Goal: Task Accomplishment & Management: Manage account settings

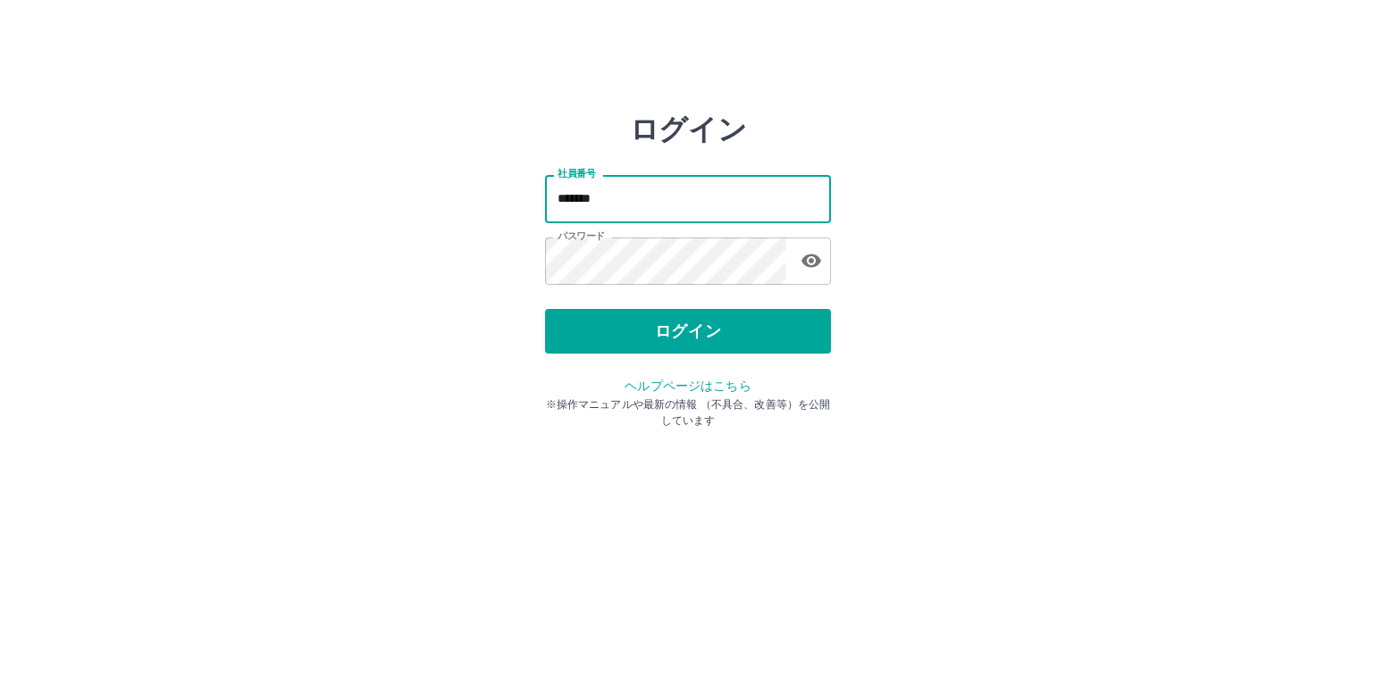
click at [607, 200] on input "*******" at bounding box center [688, 198] width 286 height 47
type input "*******"
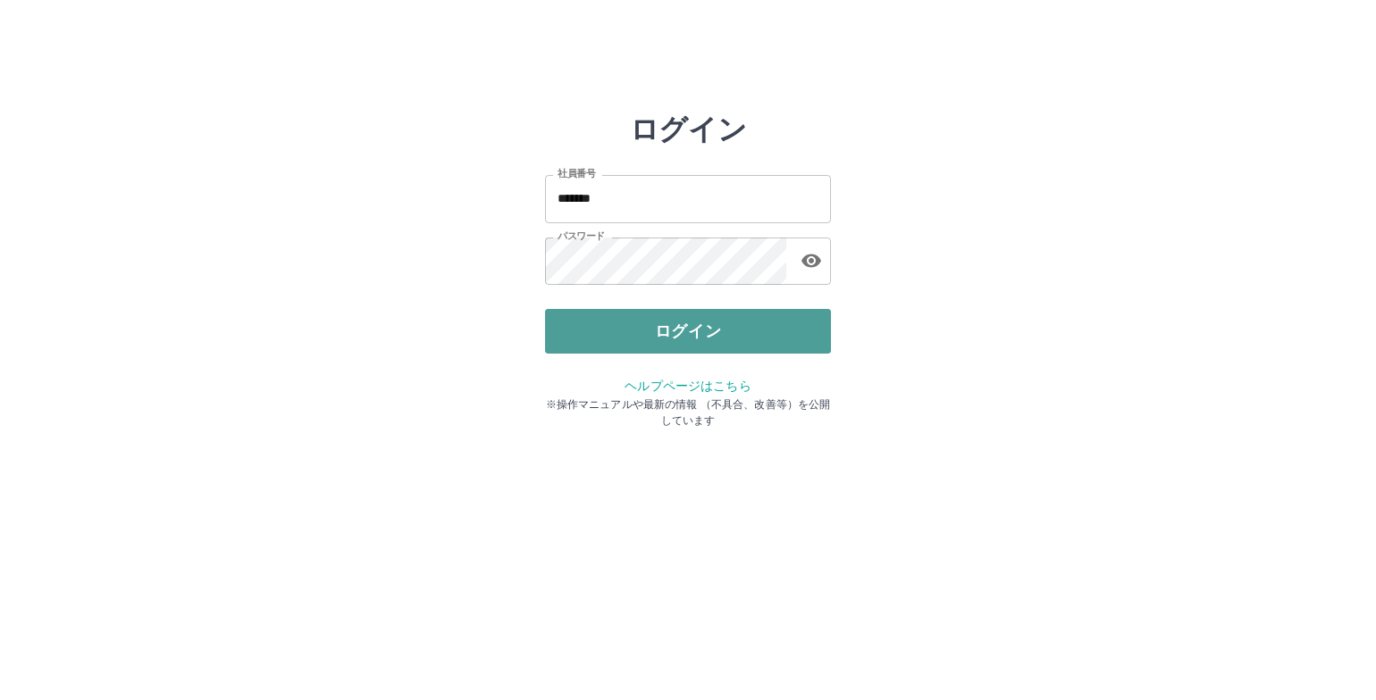
click at [672, 330] on button "ログイン" at bounding box center [688, 331] width 286 height 45
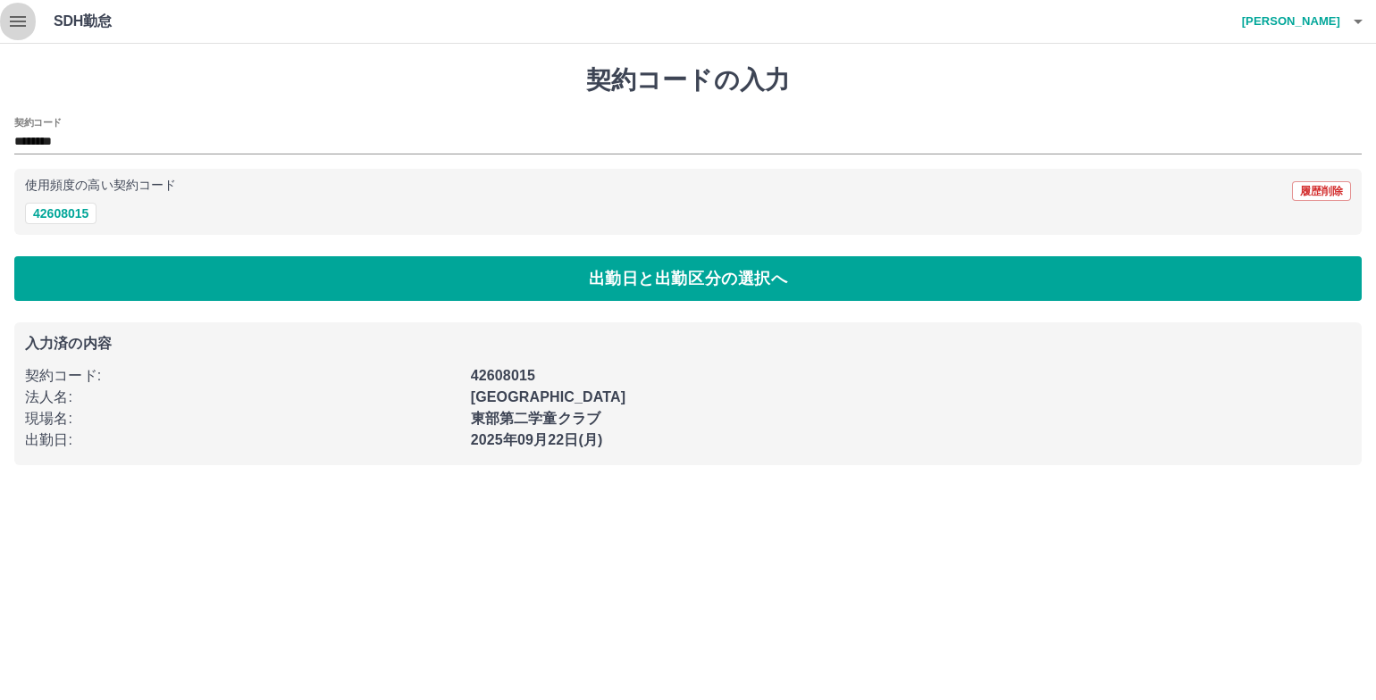
click at [13, 17] on icon "button" at bounding box center [18, 21] width 16 height 11
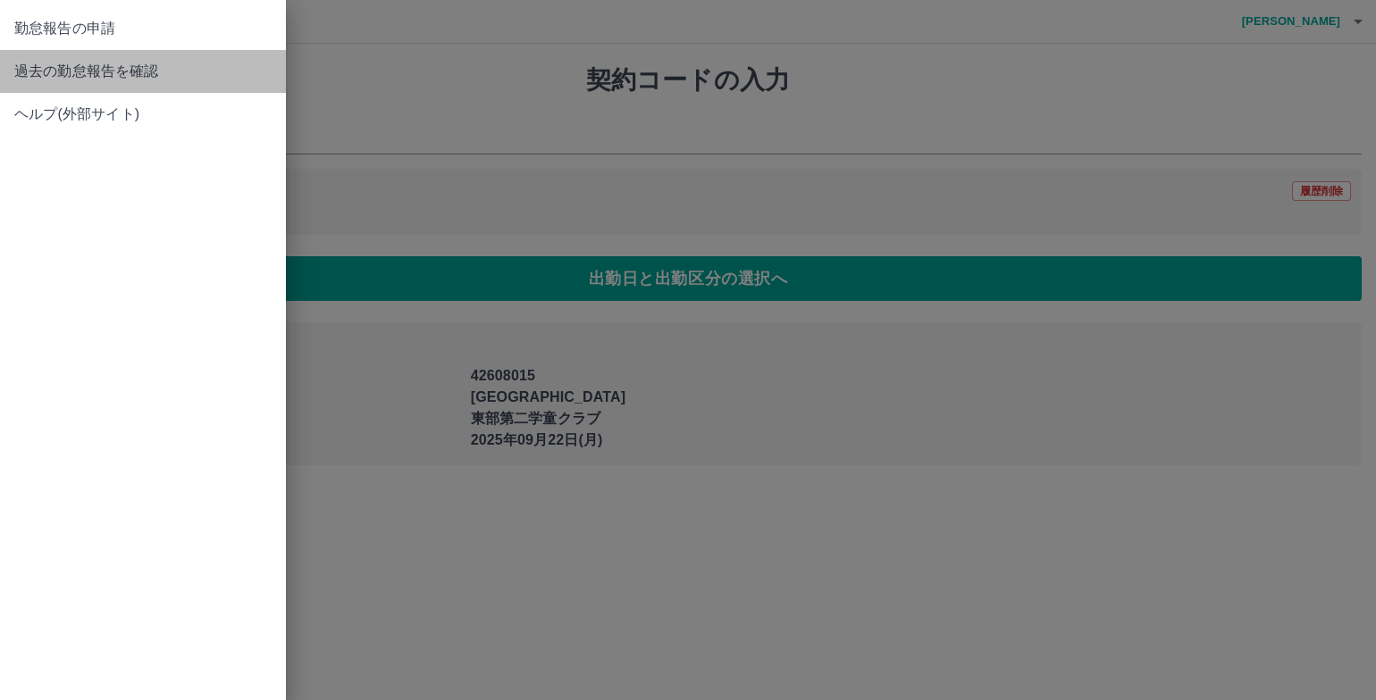
click at [29, 67] on span "過去の勤怠報告を確認" at bounding box center [142, 71] width 257 height 21
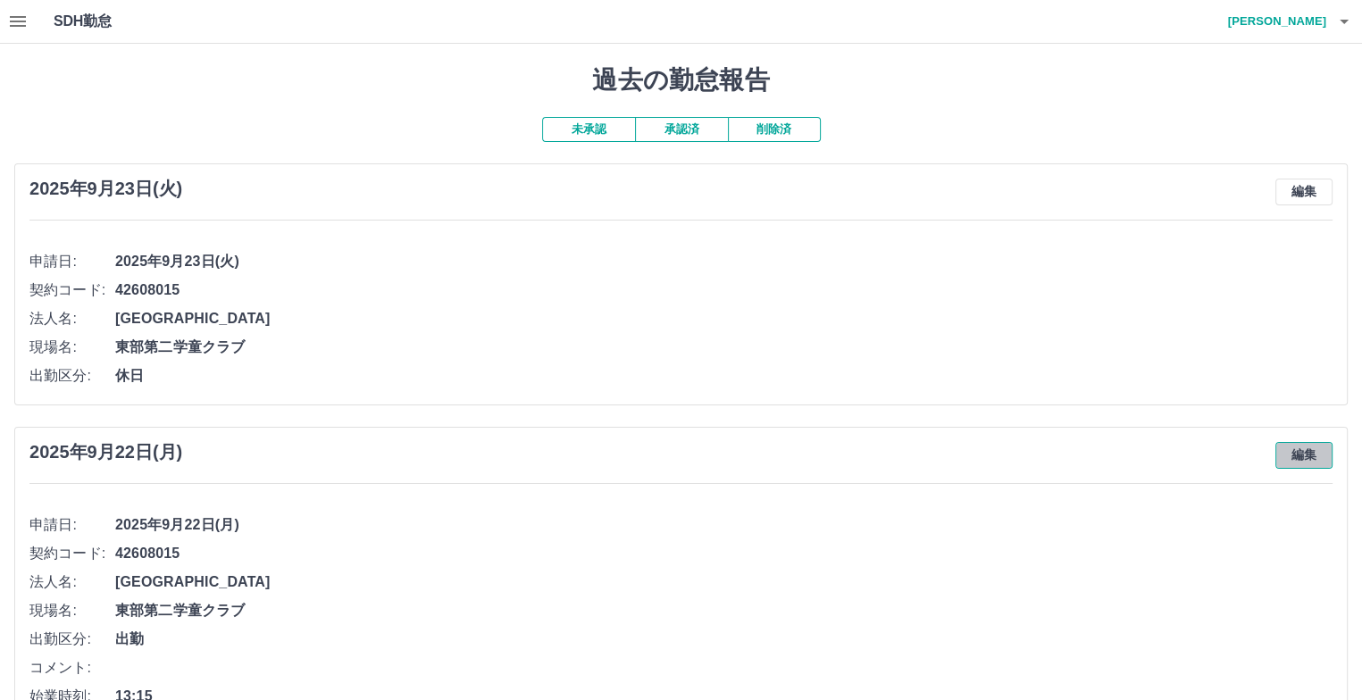
click at [1304, 460] on button "編集" at bounding box center [1303, 455] width 57 height 27
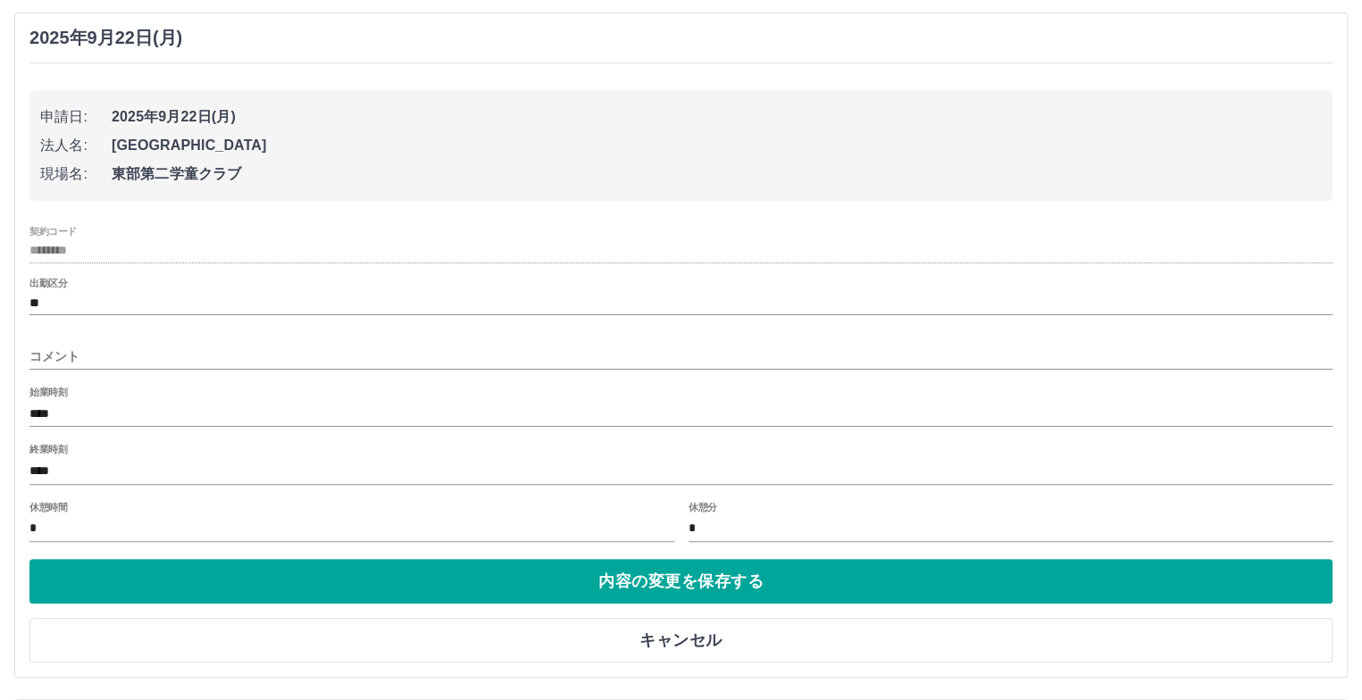
scroll to position [447, 0]
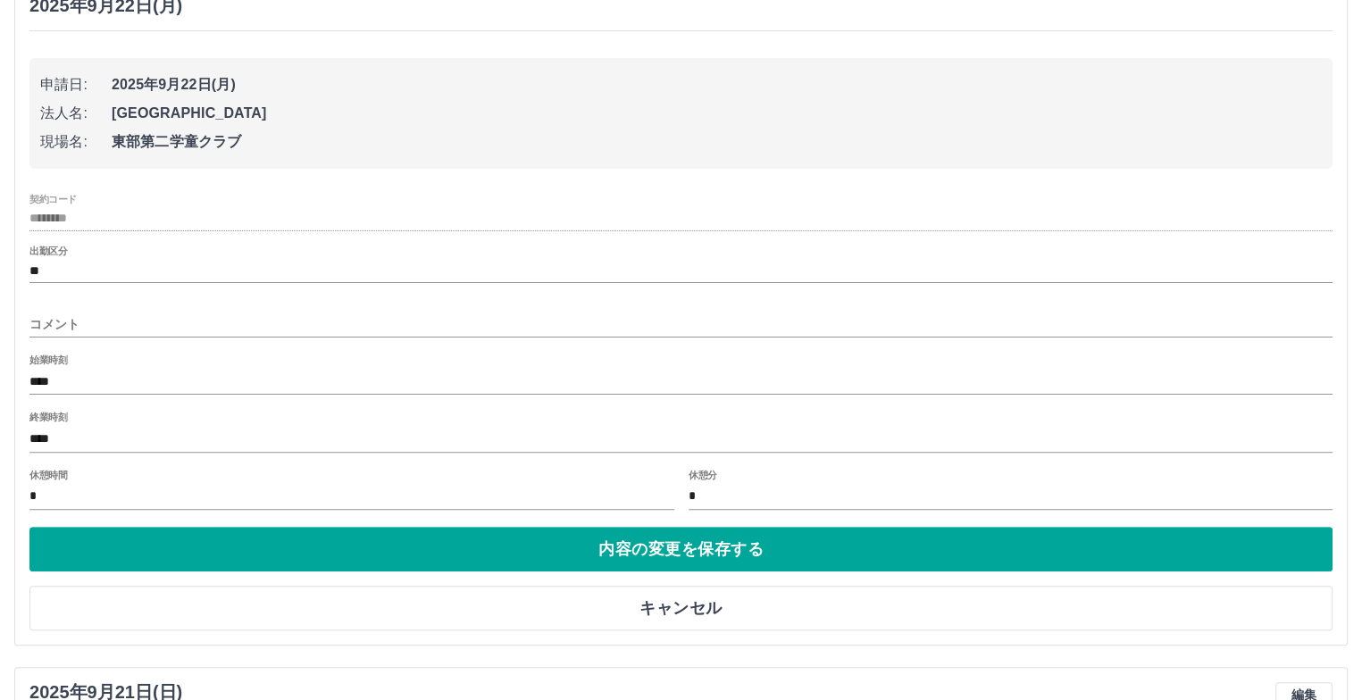
click at [71, 314] on input "コメント" at bounding box center [680, 325] width 1303 height 26
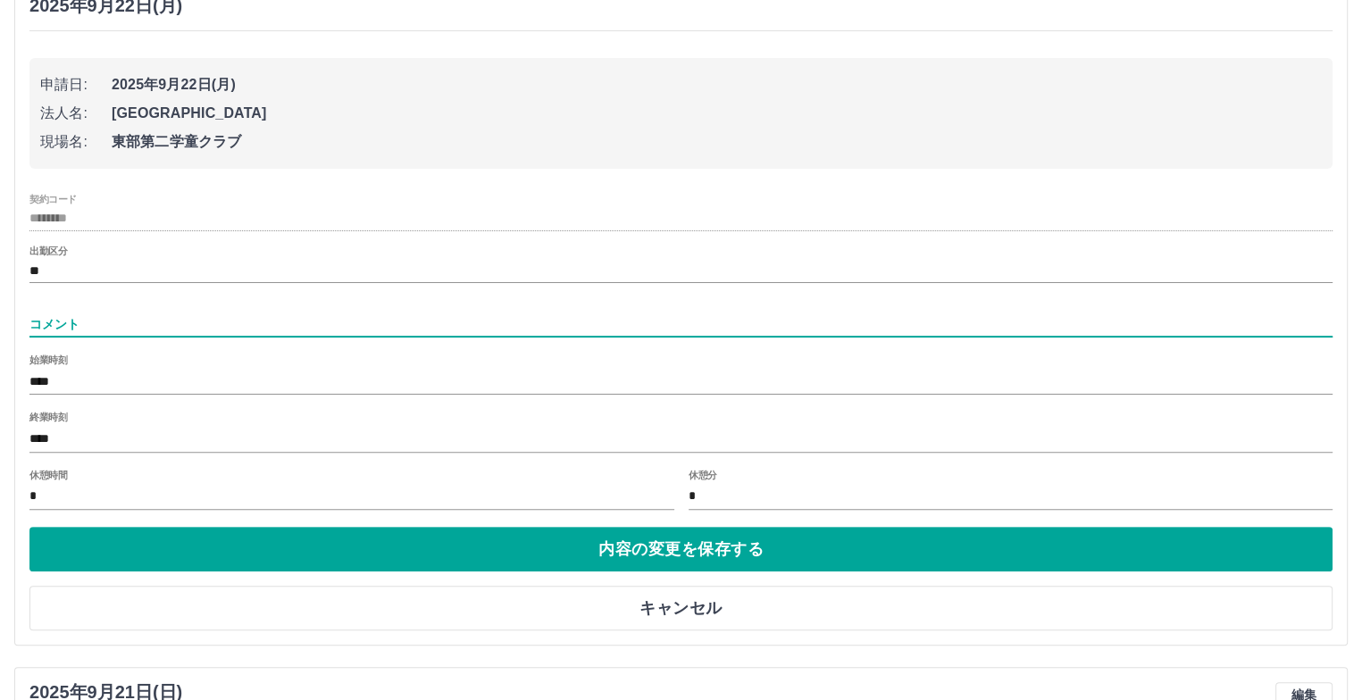
type input "******"
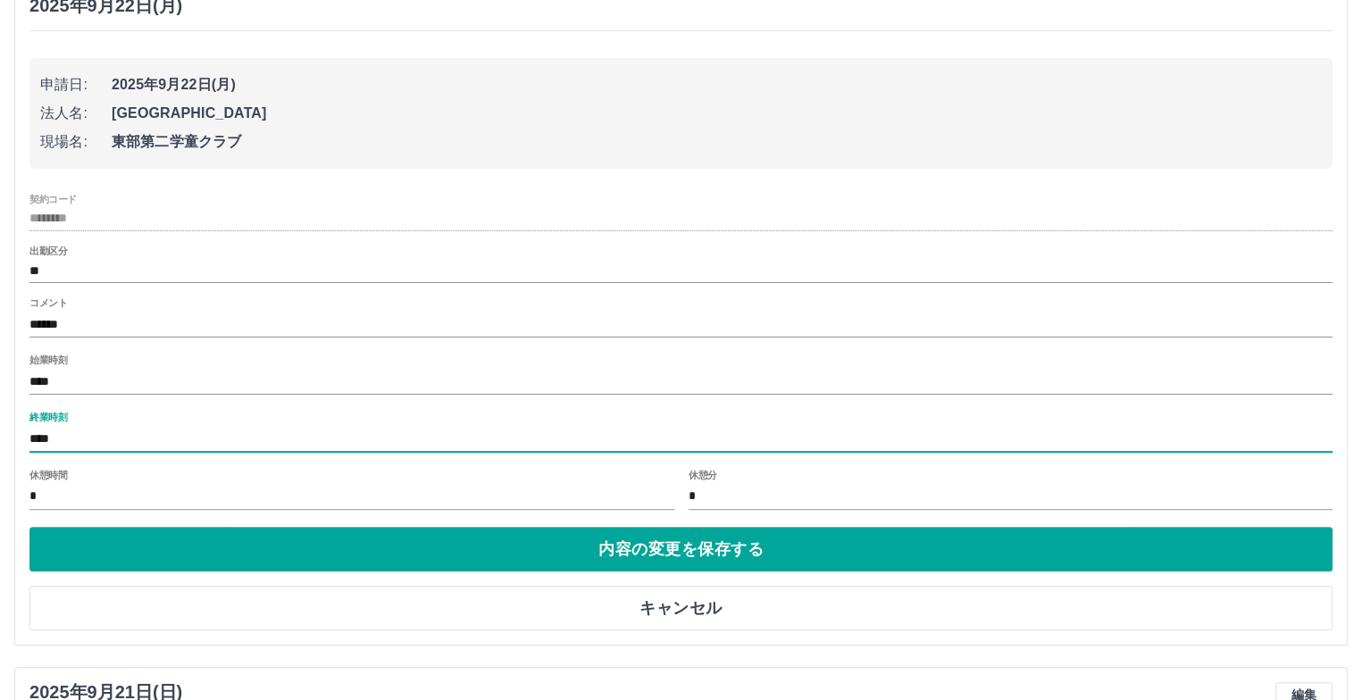
click at [61, 431] on input "****" at bounding box center [680, 439] width 1303 height 26
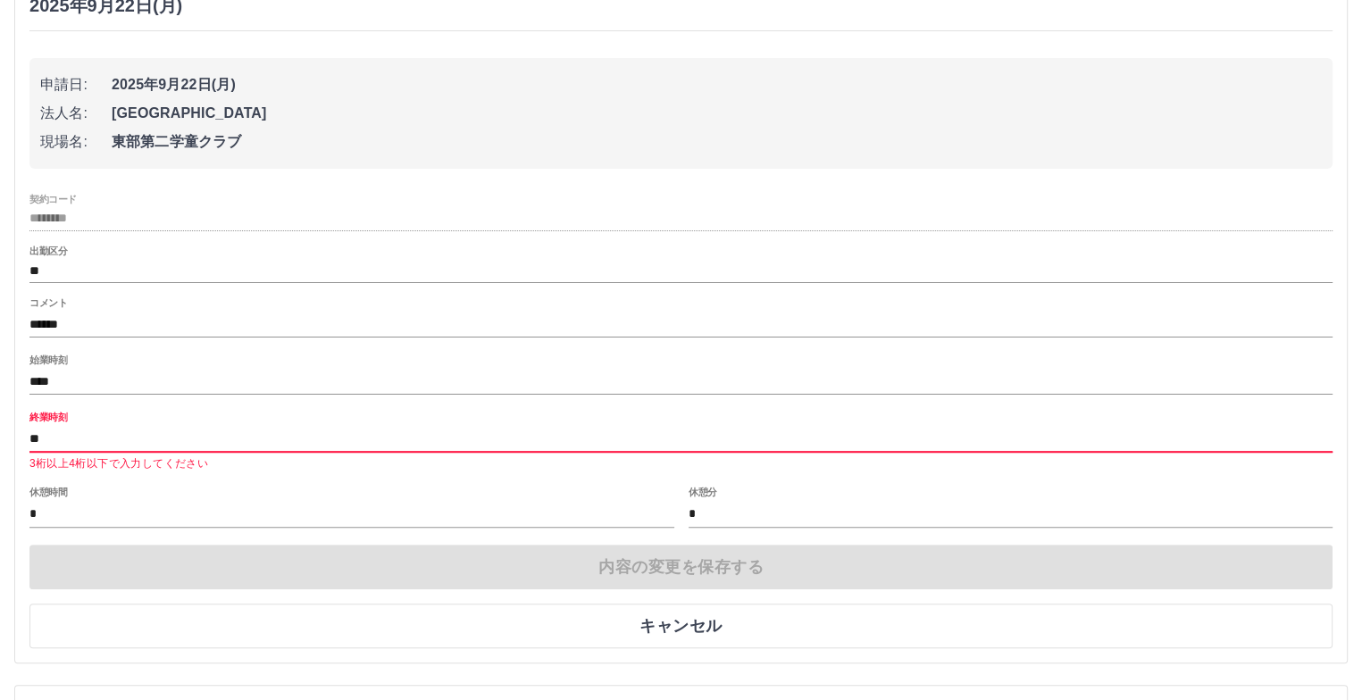
type input "*"
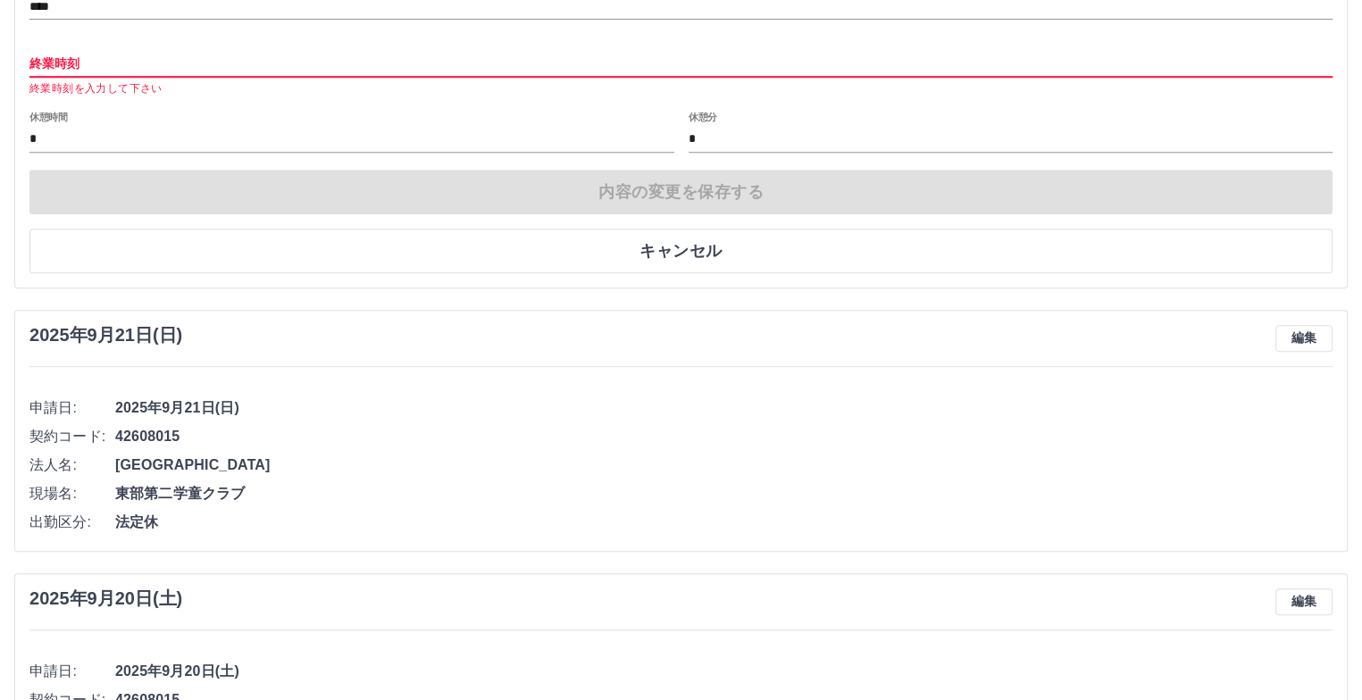
scroll to position [790, 0]
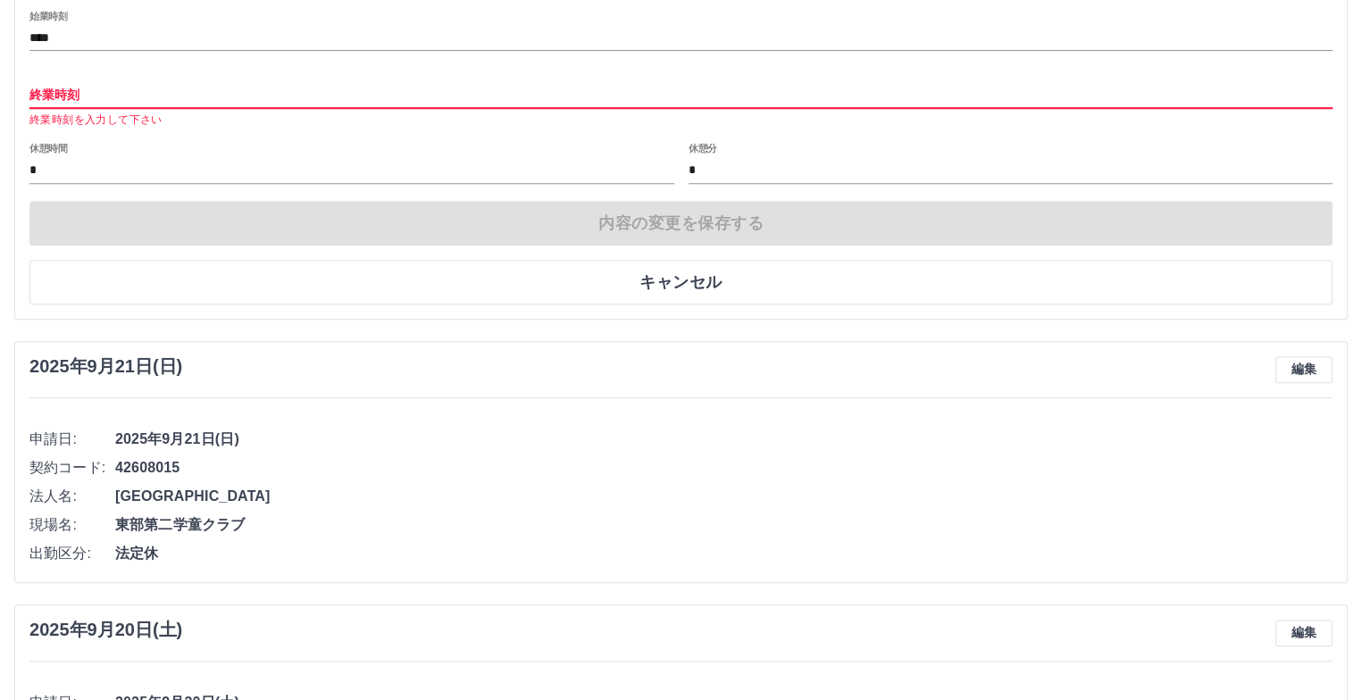
click at [72, 89] on input "終業時刻" at bounding box center [680, 95] width 1303 height 26
click at [85, 98] on input "終業時刻" at bounding box center [680, 95] width 1303 height 26
click at [46, 88] on input "終業時刻" at bounding box center [680, 95] width 1303 height 26
drag, startPoint x: 111, startPoint y: 85, endPoint x: 7, endPoint y: 93, distance: 103.9
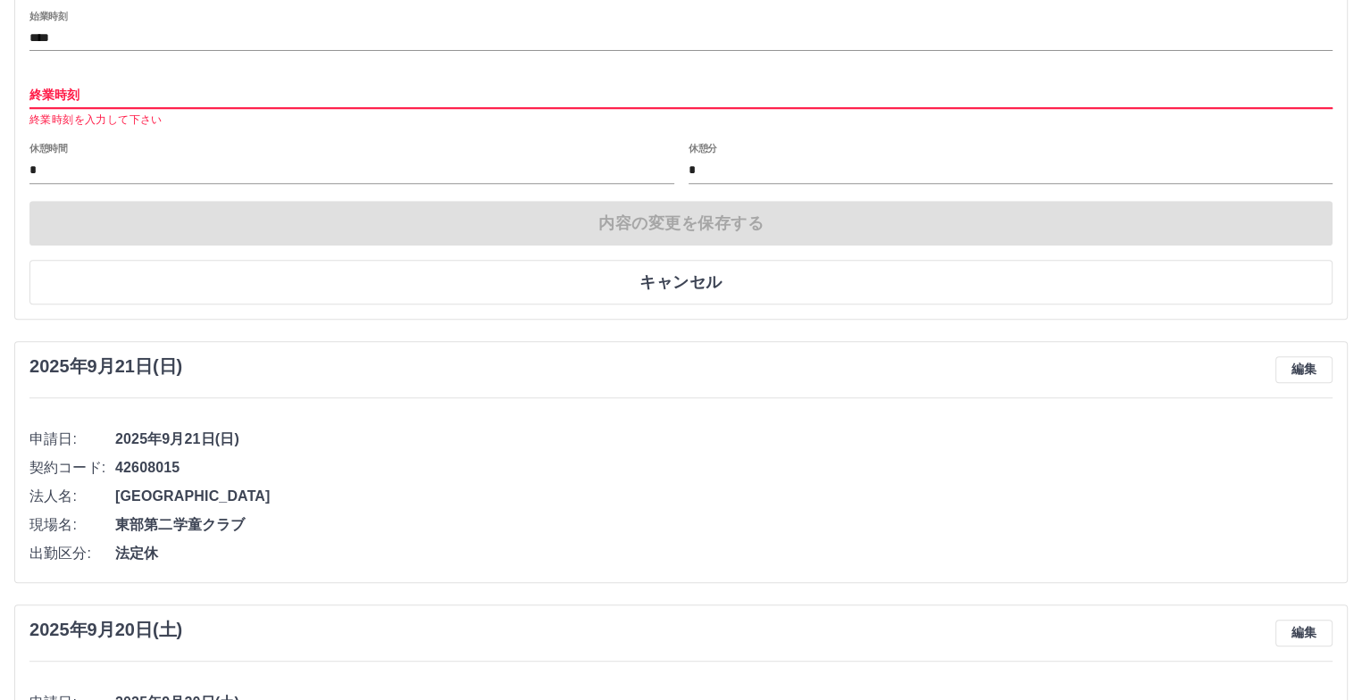
drag, startPoint x: 35, startPoint y: 89, endPoint x: 93, endPoint y: 98, distance: 58.7
click at [95, 98] on input "終業時刻" at bounding box center [680, 95] width 1303 height 26
click at [91, 95] on input "終業時刻" at bounding box center [680, 95] width 1303 height 26
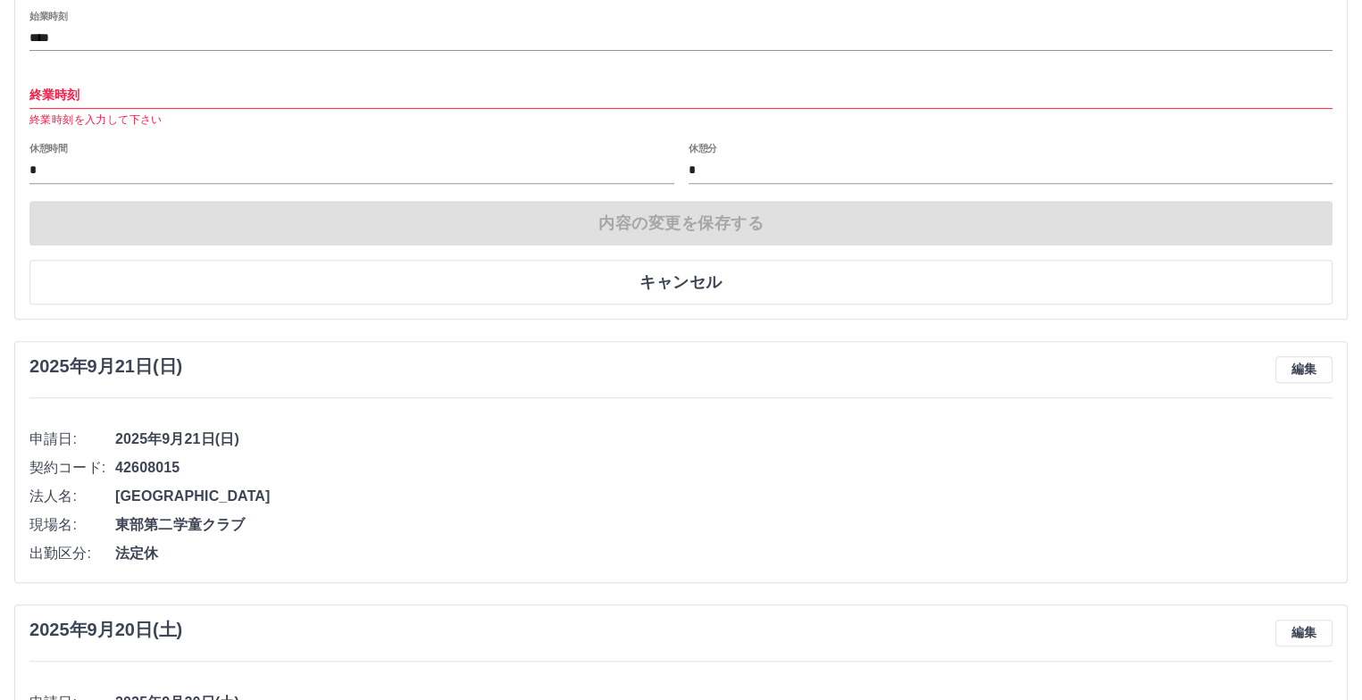
click at [70, 121] on p "終業時刻を入力して下さい" at bounding box center [680, 121] width 1303 height 18
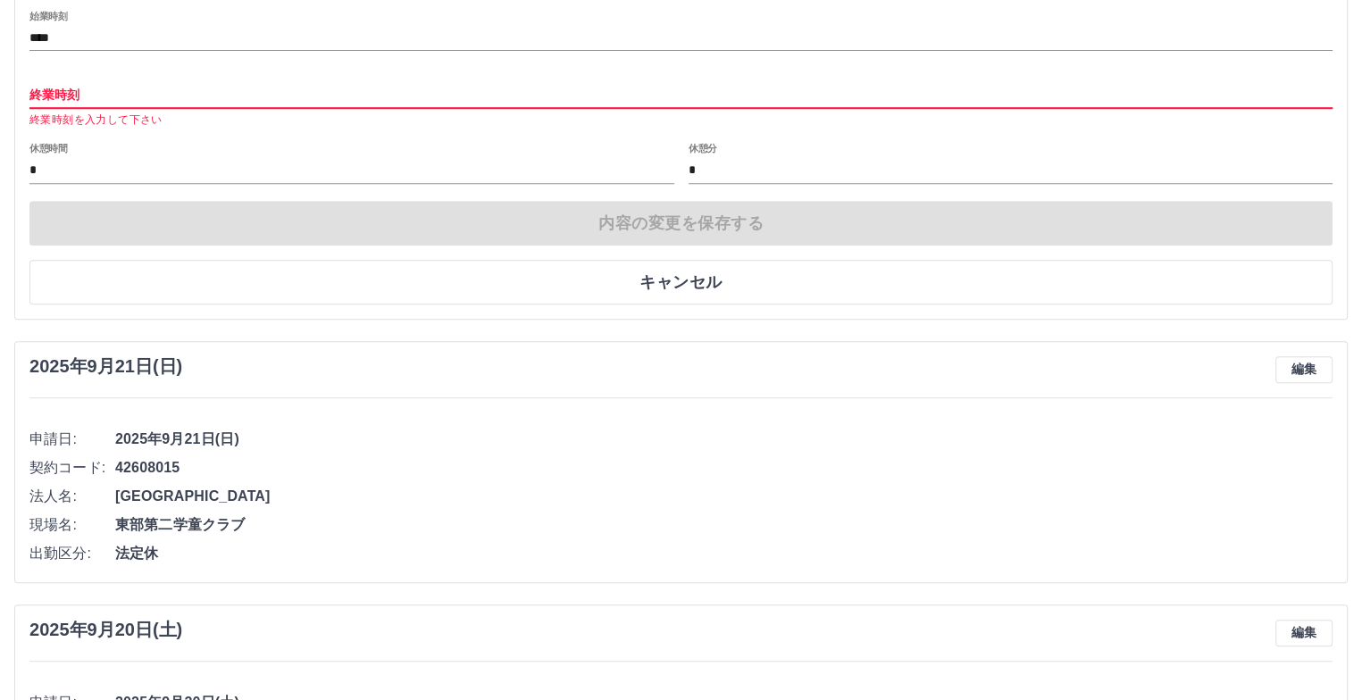
drag, startPoint x: 81, startPoint y: 92, endPoint x: 39, endPoint y: 78, distance: 44.3
click at [65, 86] on input "終業時刻" at bounding box center [680, 95] width 1303 height 26
click at [34, 95] on input "終業時刻" at bounding box center [680, 95] width 1303 height 26
click at [61, 91] on input "終業時刻" at bounding box center [680, 95] width 1303 height 26
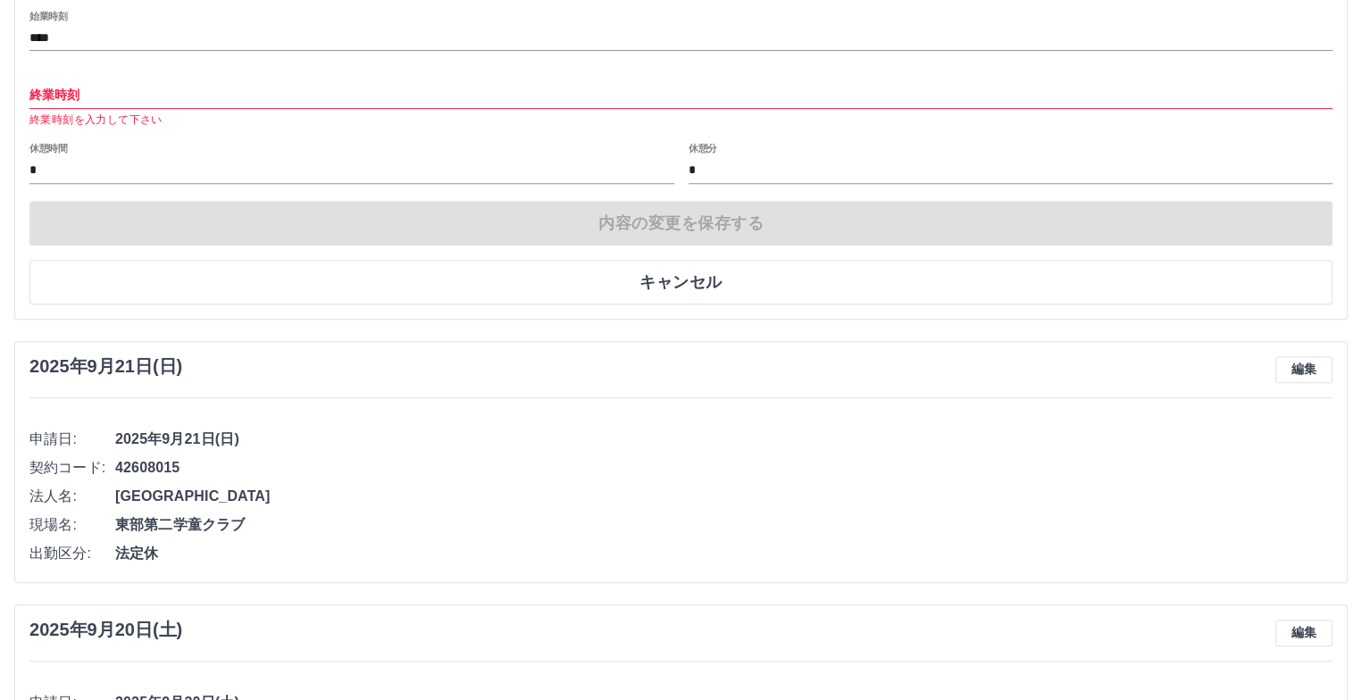
click at [64, 117] on p "終業時刻を入力して下さい" at bounding box center [680, 121] width 1303 height 18
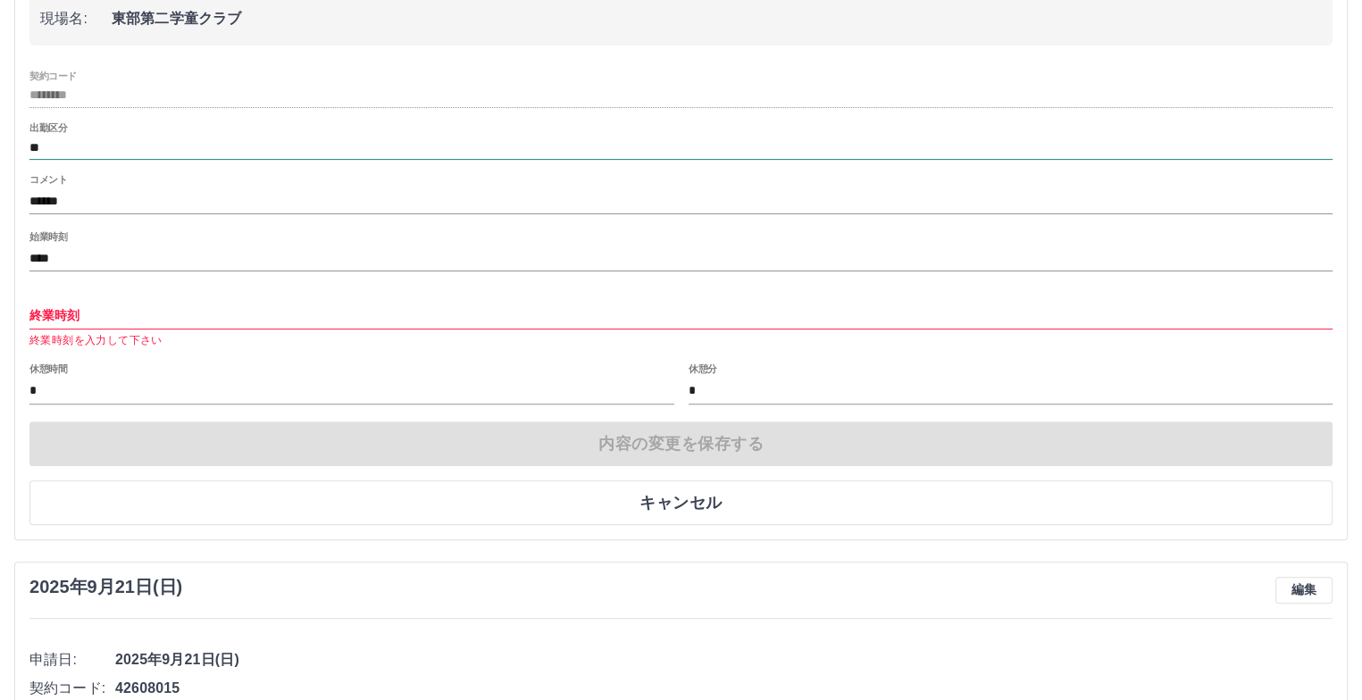
scroll to position [612, 0]
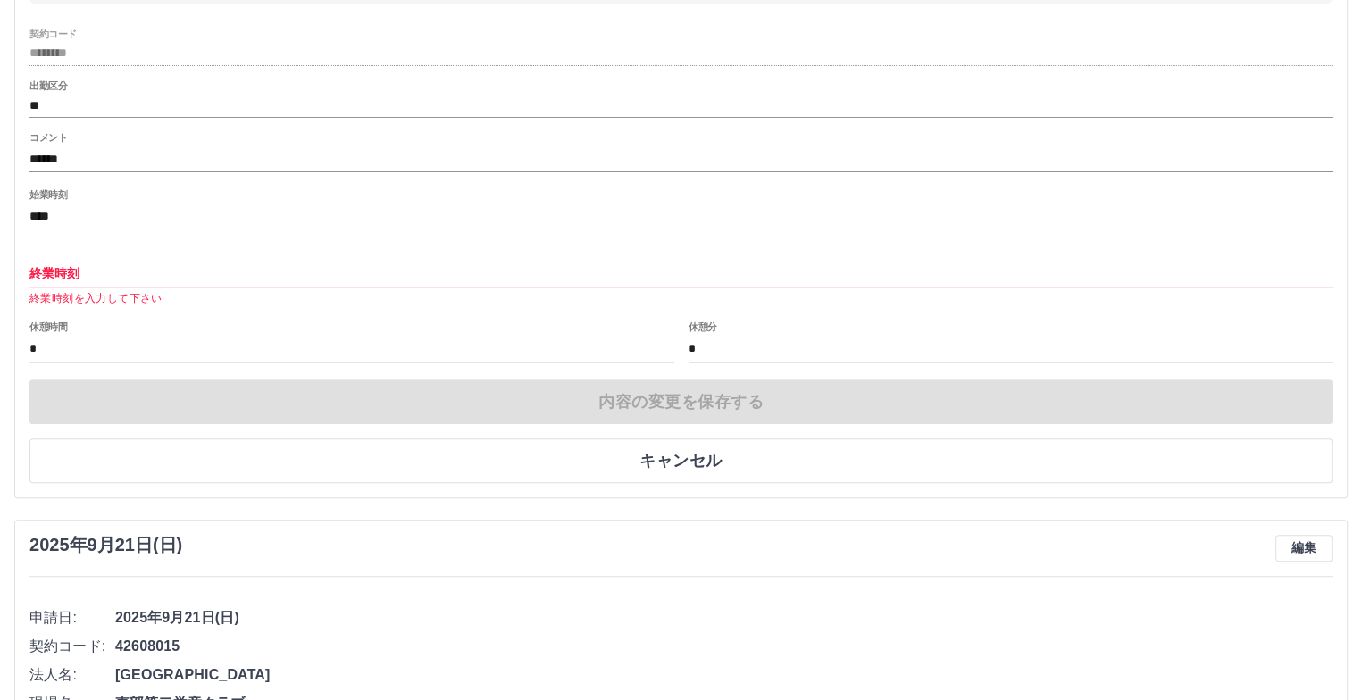
click at [93, 272] on input "終業時刻" at bounding box center [680, 274] width 1303 height 26
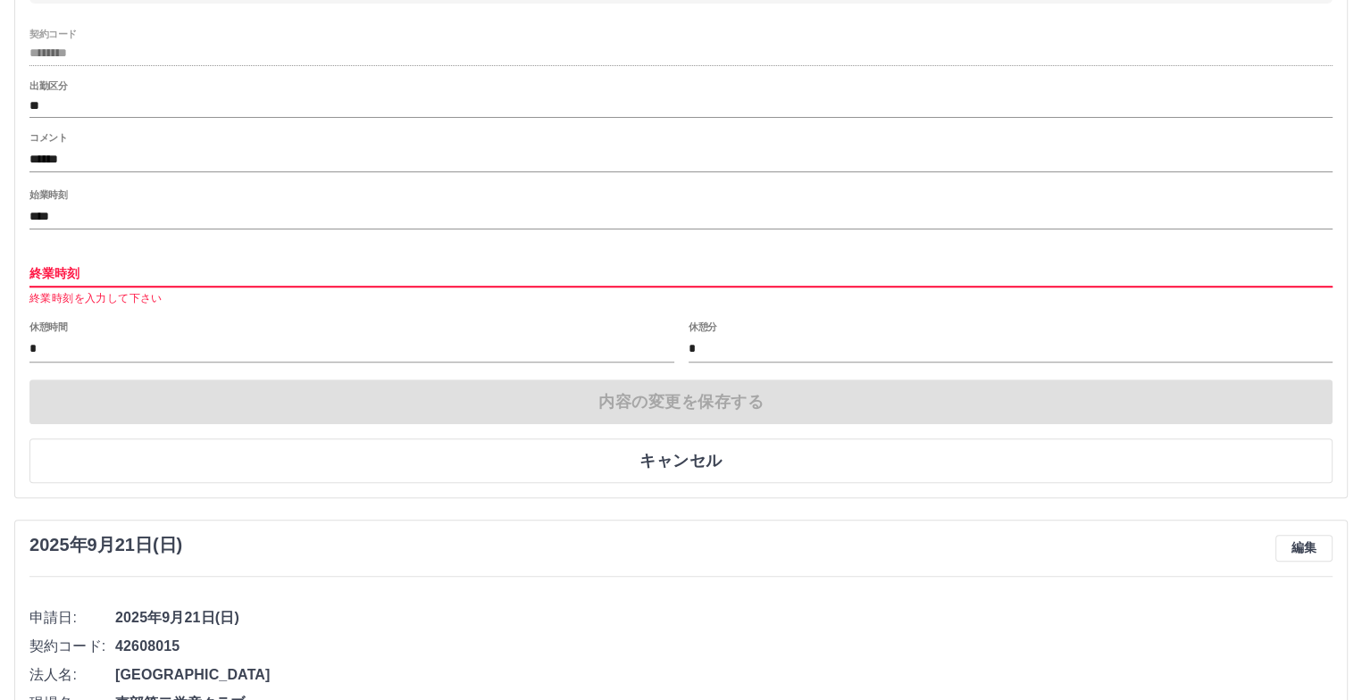
click at [92, 271] on input "終業時刻" at bounding box center [680, 274] width 1303 height 26
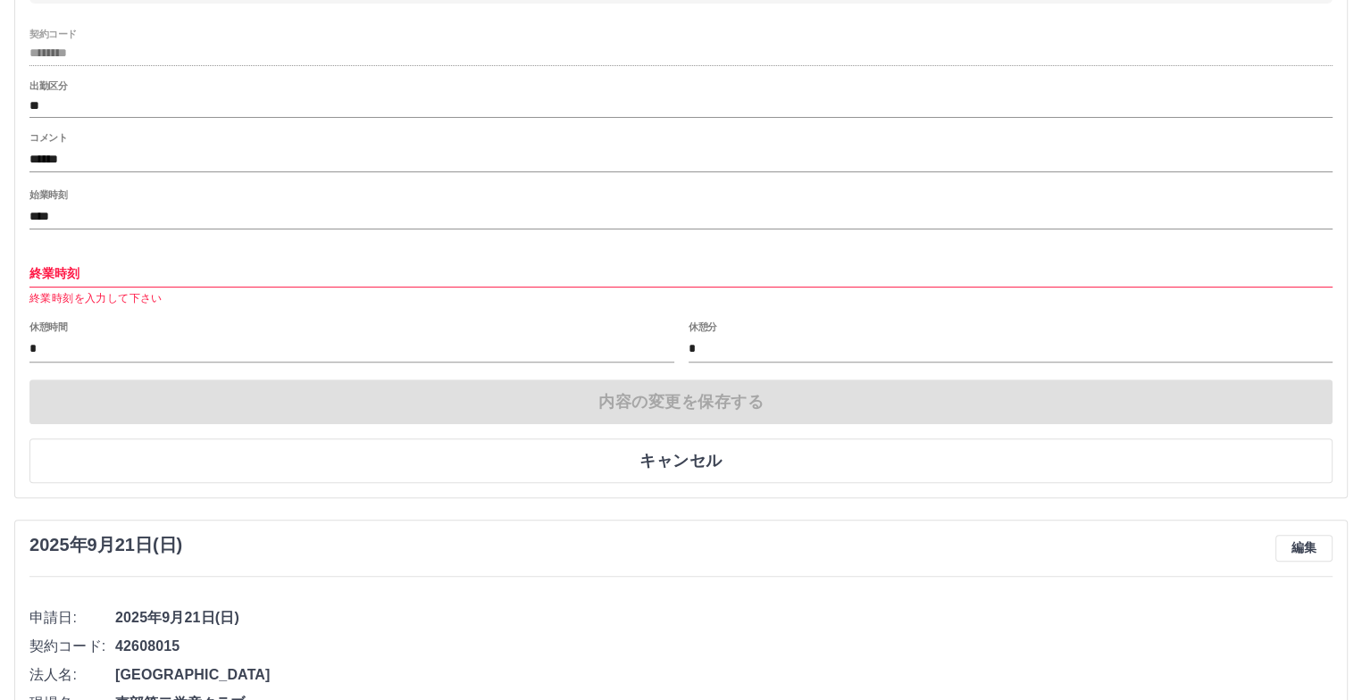
click at [28, 266] on div "2025年9月22日(月) 申請日: 2025年9月22日(月) 法人名: 北広島市 現場名: 東部第二学童クラブ 契約コード ******** 出勤区分 *…" at bounding box center [681, 156] width 1334 height 683
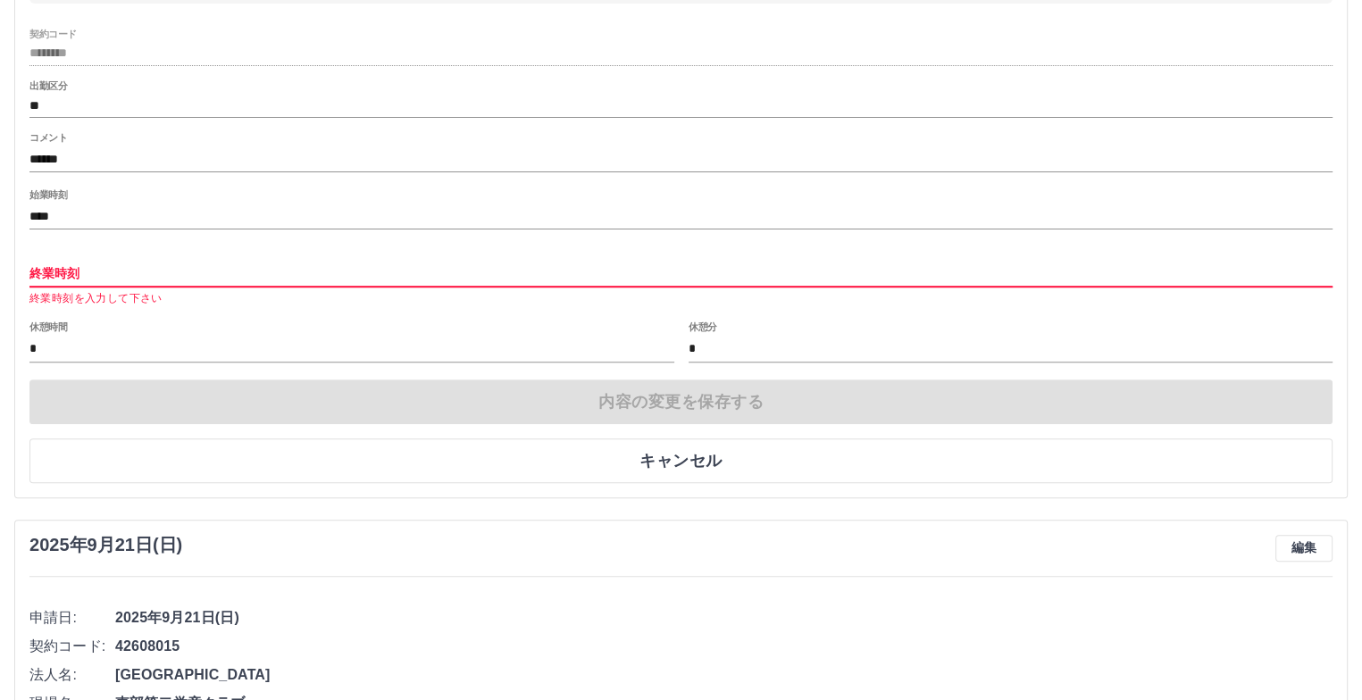
click at [42, 271] on input "終業時刻" at bounding box center [680, 274] width 1303 height 26
click at [94, 264] on input "終業時刻" at bounding box center [680, 274] width 1303 height 26
click at [80, 272] on input "終業時刻" at bounding box center [680, 274] width 1303 height 26
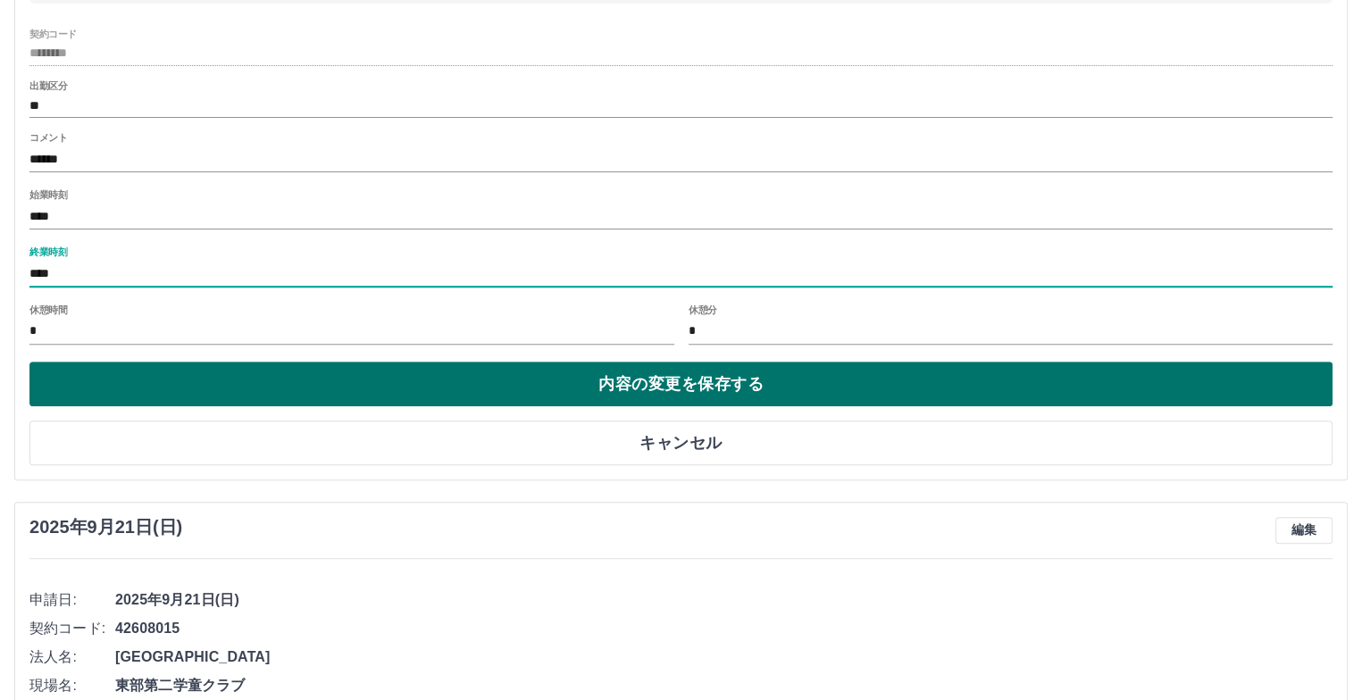
type input "****"
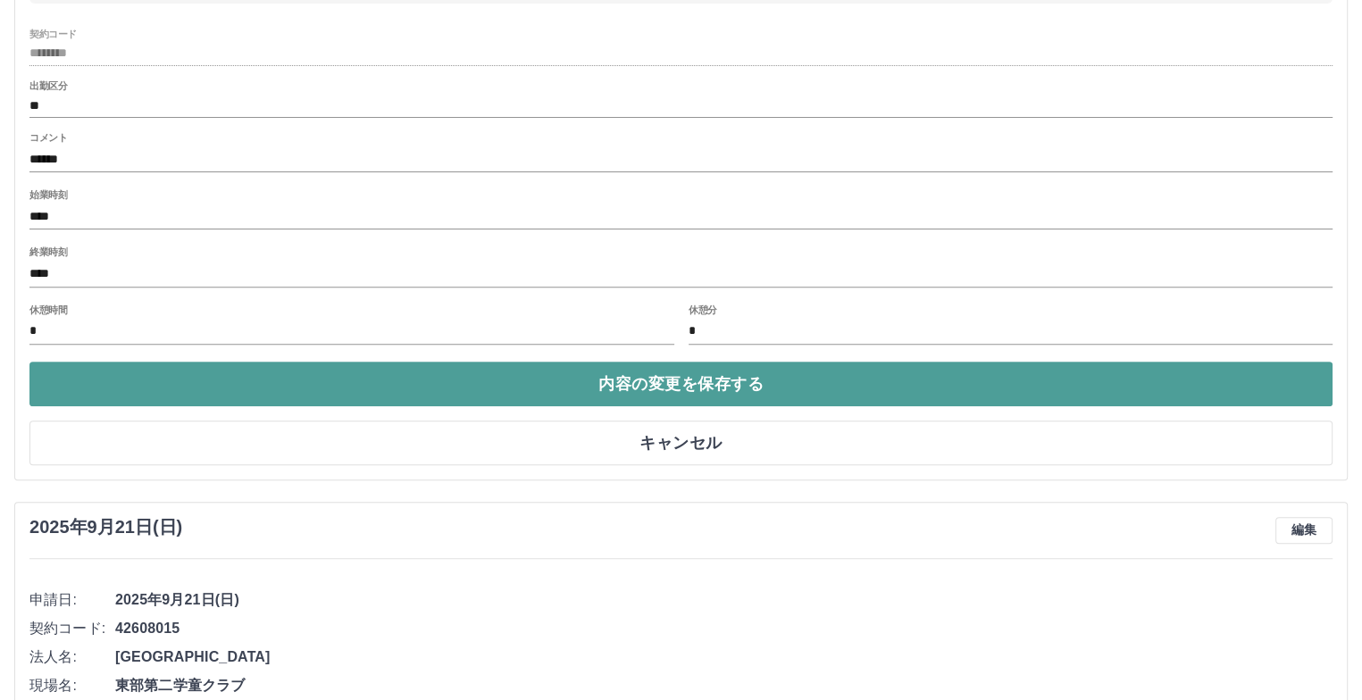
click at [667, 376] on button "内容の変更を保存する" at bounding box center [680, 384] width 1303 height 45
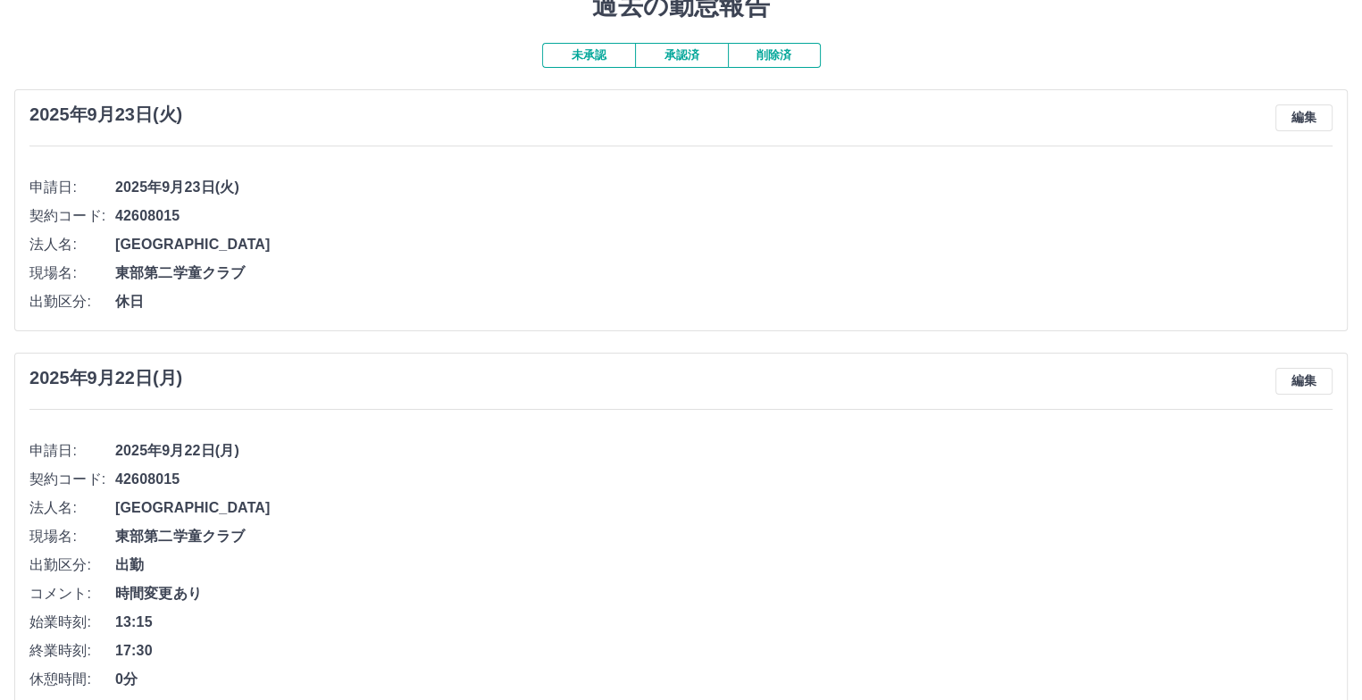
scroll to position [0, 0]
